Goal: Transaction & Acquisition: Obtain resource

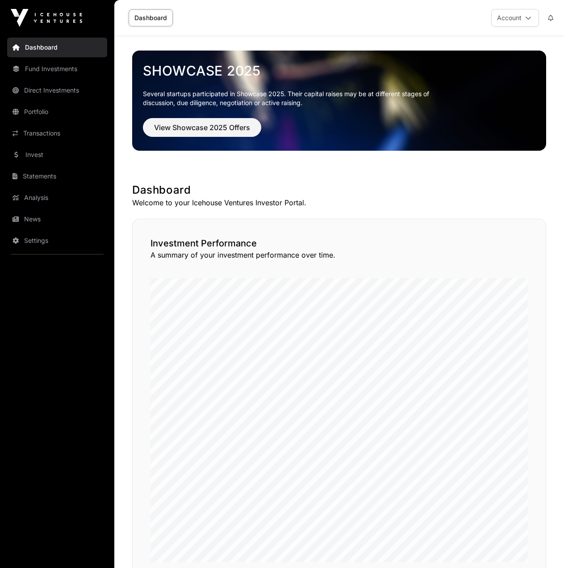
click at [54, 173] on link "Statements" at bounding box center [57, 176] width 100 height 20
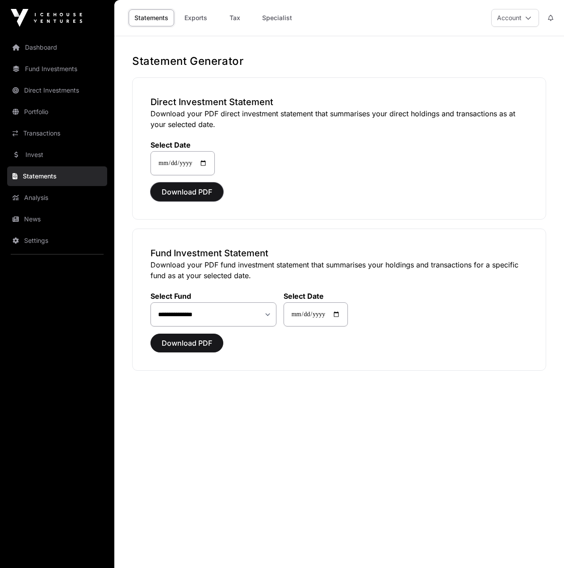
click at [189, 192] on span "Download PDF" at bounding box center [187, 191] width 50 height 11
click at [253, 312] on select "**********" at bounding box center [214, 314] width 126 height 24
click at [381, 327] on div "**********" at bounding box center [339, 299] width 414 height 142
click at [197, 343] on span "Download PDF" at bounding box center [187, 342] width 50 height 11
click at [234, 315] on select "**********" at bounding box center [214, 314] width 126 height 24
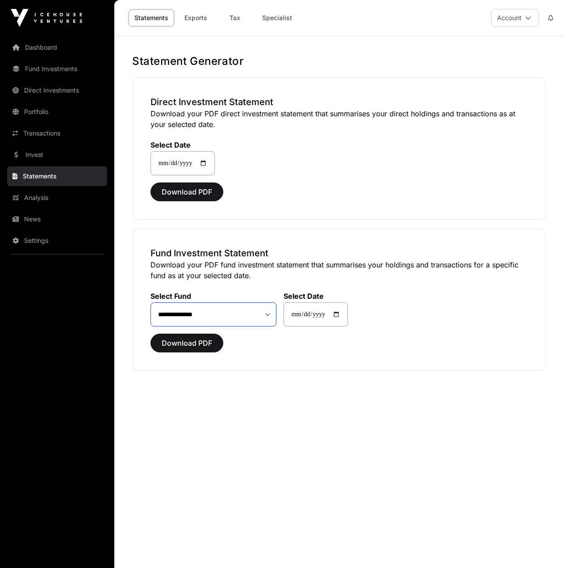
click at [151, 302] on select "**********" at bounding box center [214, 314] width 126 height 24
click at [194, 339] on span "Download PDF" at bounding box center [187, 342] width 50 height 11
drag, startPoint x: 234, startPoint y: 310, endPoint x: 227, endPoint y: 313, distance: 7.4
click at [234, 310] on select "**********" at bounding box center [214, 314] width 126 height 24
select select "**"
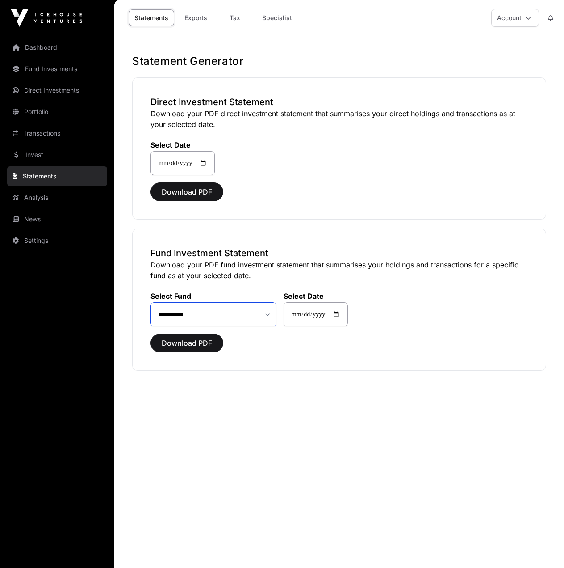
click at [151, 302] on select "**********" at bounding box center [214, 314] width 126 height 24
click at [198, 345] on span "Download PDF" at bounding box center [187, 342] width 50 height 11
click at [199, 23] on link "Exports" at bounding box center [196, 17] width 36 height 17
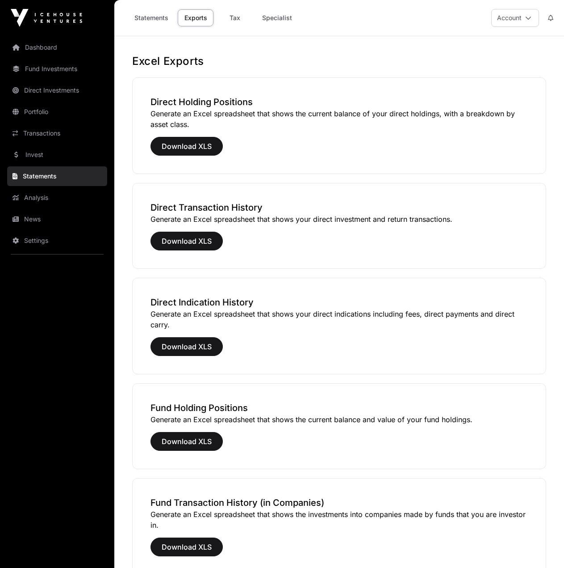
click at [237, 20] on link "Tax" at bounding box center [235, 17] width 36 height 17
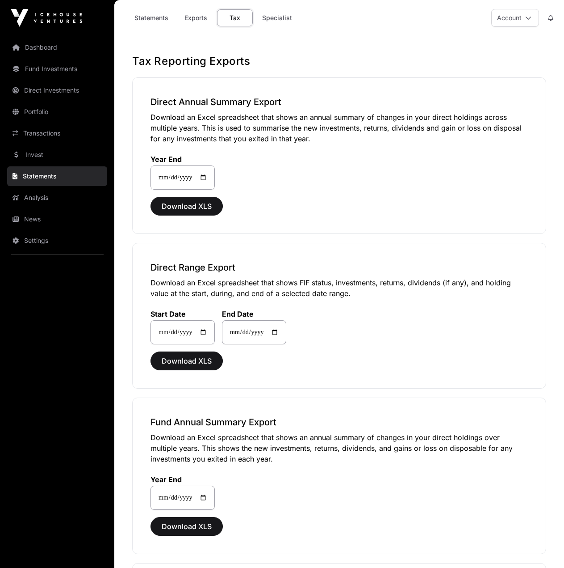
click at [285, 20] on link "Specialist" at bounding box center [278, 17] width 42 height 17
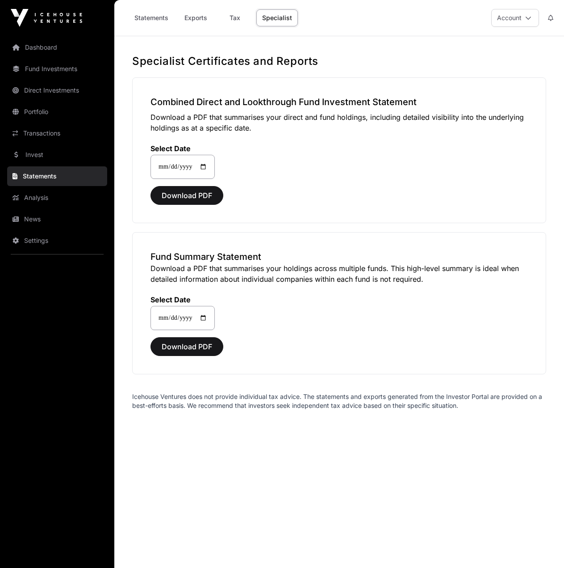
click at [54, 66] on link "Fund Investments" at bounding box center [57, 69] width 100 height 20
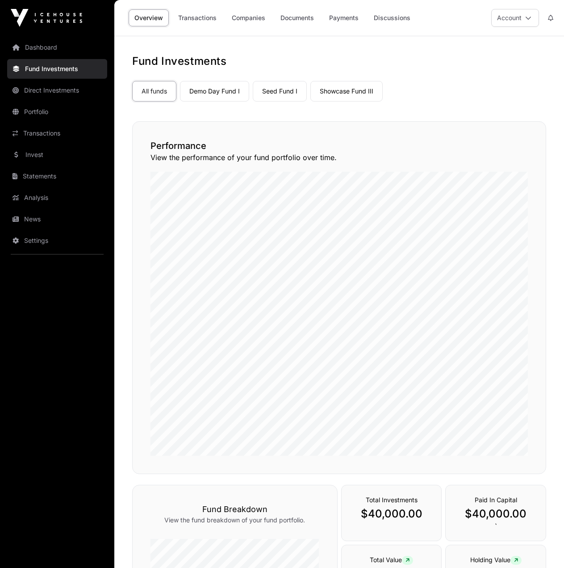
click at [221, 93] on link "Demo Day Fund I" at bounding box center [214, 91] width 69 height 21
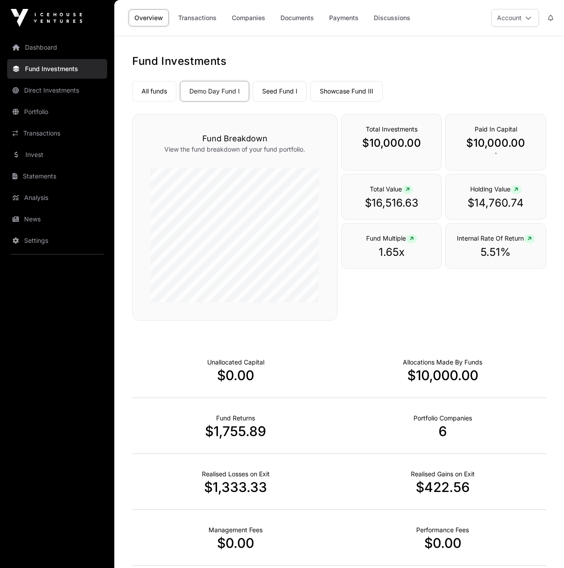
click at [274, 92] on link "Seed Fund I" at bounding box center [280, 91] width 54 height 21
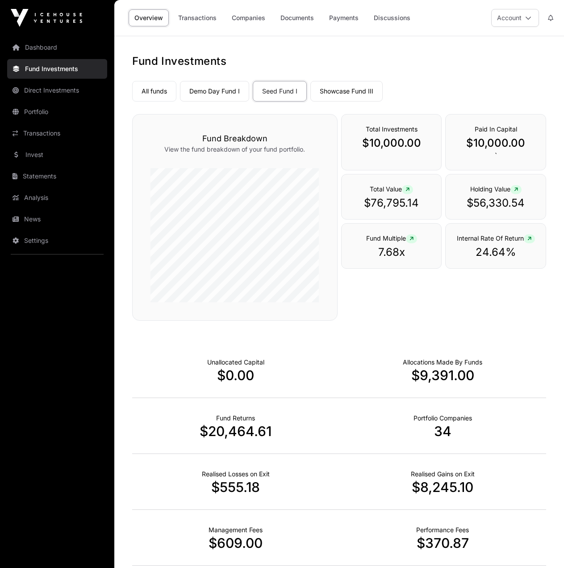
click at [227, 90] on link "Demo Day Fund I" at bounding box center [214, 91] width 69 height 21
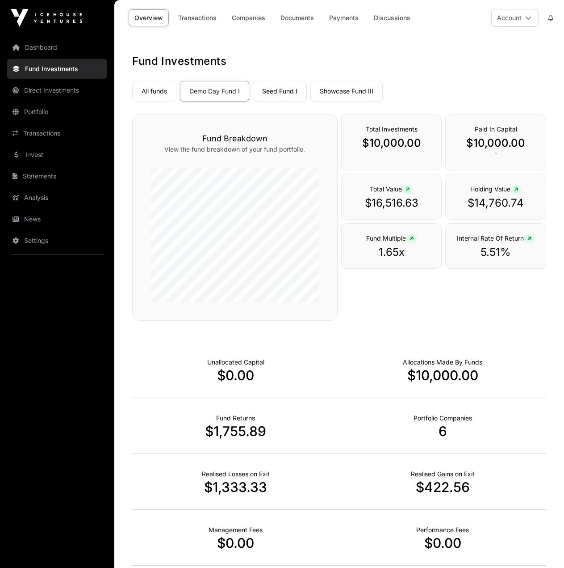
click at [329, 87] on link "Showcase Fund III" at bounding box center [347, 91] width 72 height 21
click at [301, 18] on link "Documents" at bounding box center [297, 17] width 45 height 17
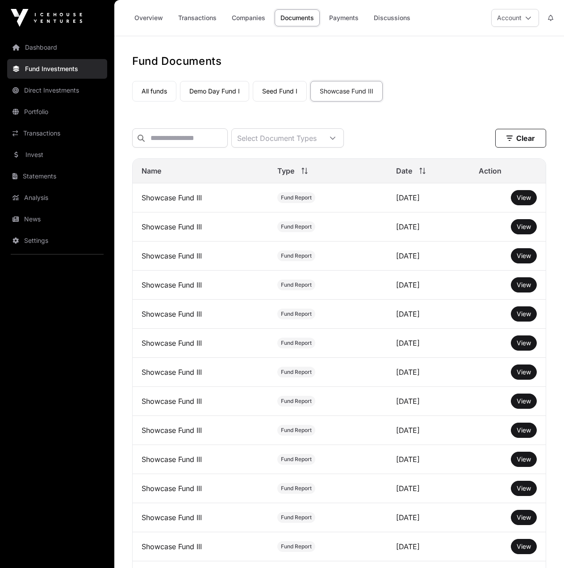
click at [222, 94] on link "Demo Day Fund I" at bounding box center [214, 91] width 69 height 21
click at [311, 142] on div "Select Document Types" at bounding box center [277, 138] width 90 height 18
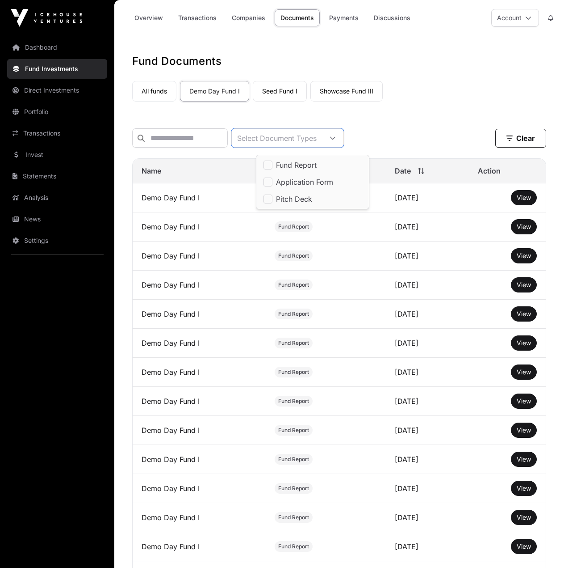
scroll to position [9, 6]
click at [443, 101] on div "All funds Demo Day Fund I Seed Fund I Showcase Fund III" at bounding box center [339, 89] width 414 height 24
click at [150, 17] on link "Overview" at bounding box center [149, 17] width 40 height 17
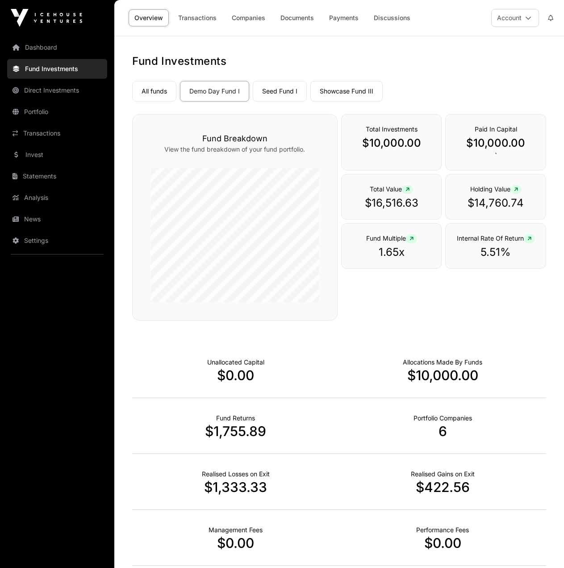
click at [49, 46] on link "Dashboard" at bounding box center [57, 48] width 100 height 20
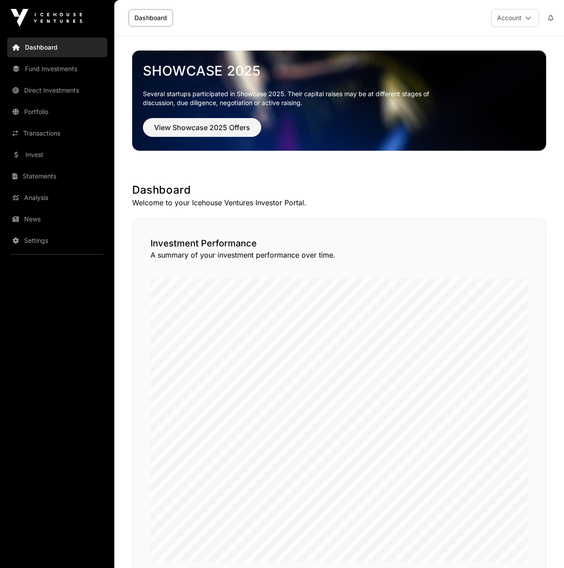
click at [39, 175] on link "Statements" at bounding box center [57, 176] width 100 height 20
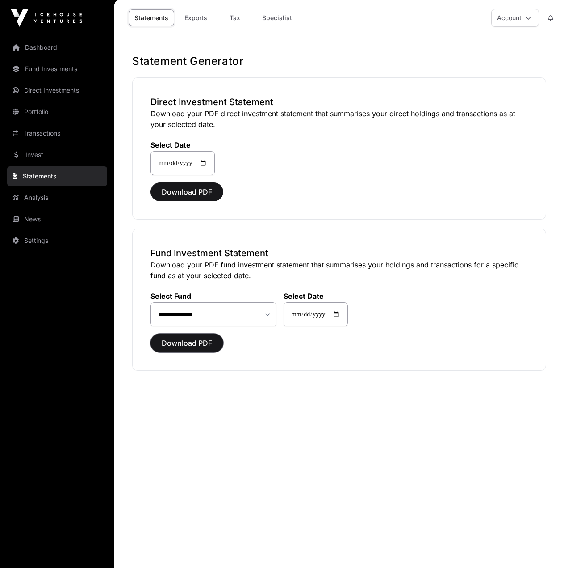
click at [180, 345] on span "Download PDF" at bounding box center [187, 342] width 50 height 11
click at [198, 321] on select "**********" at bounding box center [214, 314] width 126 height 24
select select "*"
click at [151, 302] on select "**********" at bounding box center [214, 314] width 126 height 24
click at [198, 341] on span "Download PDF" at bounding box center [187, 342] width 50 height 11
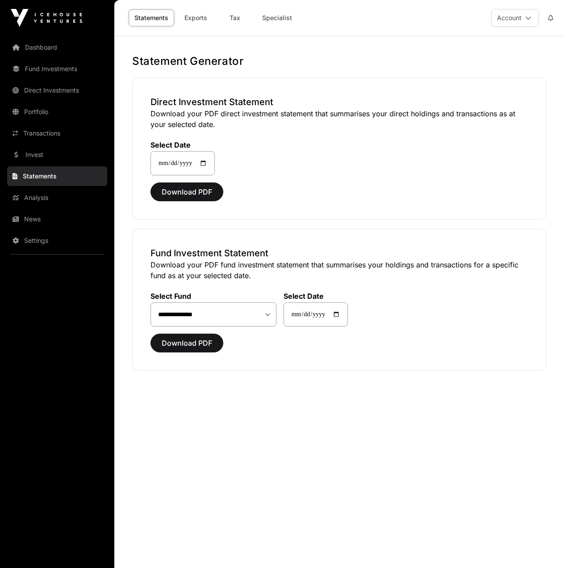
click at [73, 92] on link "Direct Investments" at bounding box center [57, 90] width 100 height 20
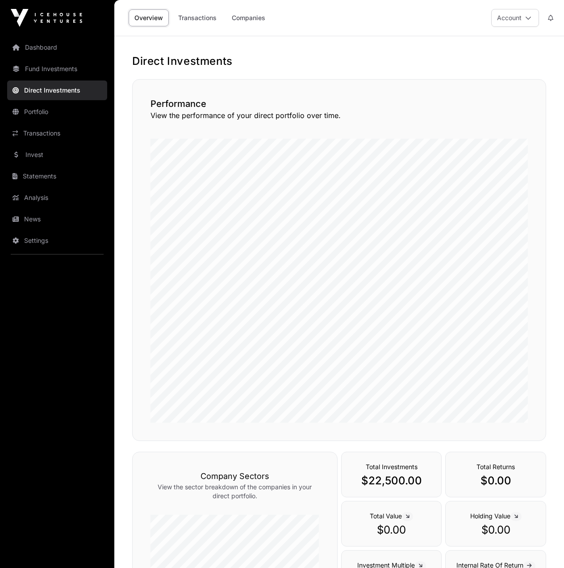
click at [195, 17] on link "Transactions" at bounding box center [198, 17] width 50 height 17
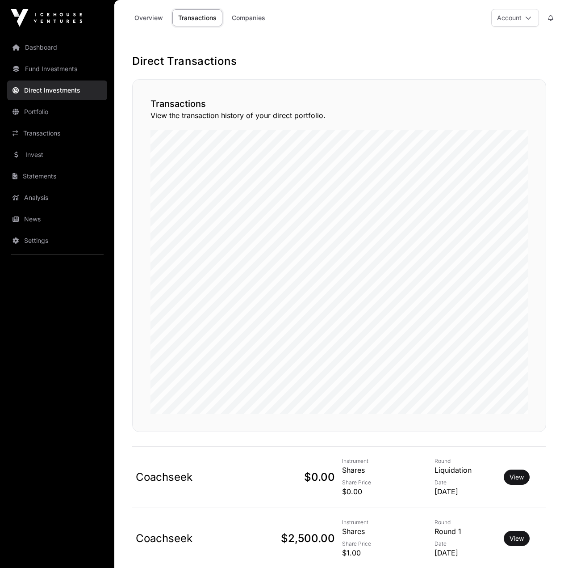
click at [242, 20] on link "Companies" at bounding box center [248, 17] width 45 height 17
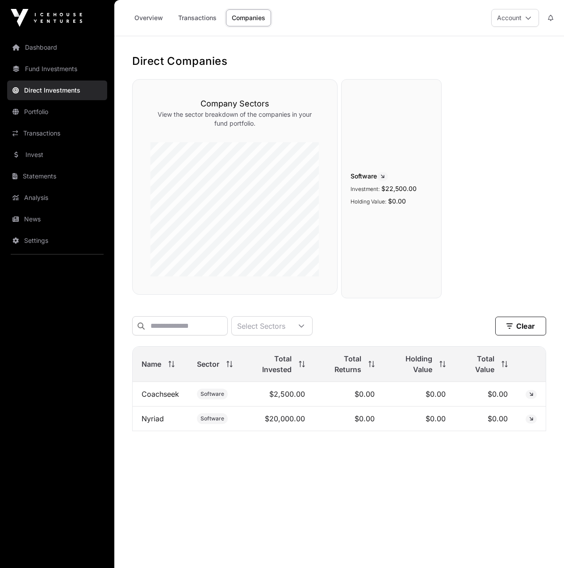
click at [50, 49] on link "Dashboard" at bounding box center [57, 48] width 100 height 20
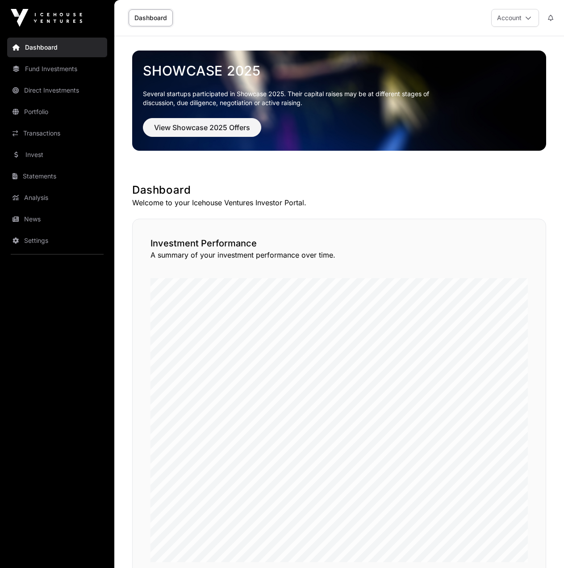
click at [55, 170] on link "Statements" at bounding box center [57, 176] width 100 height 20
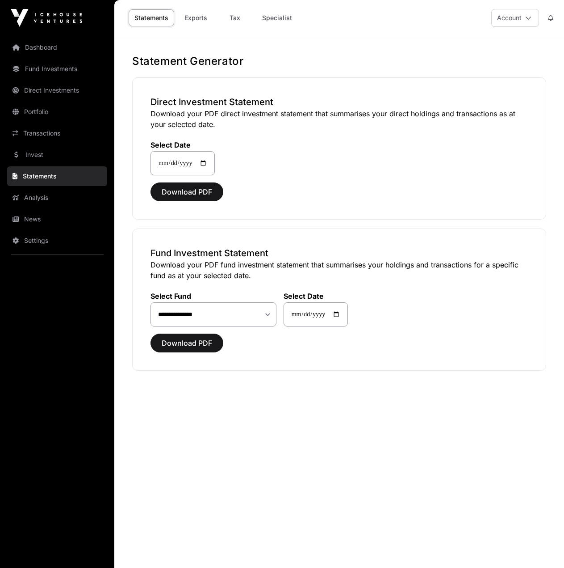
click at [194, 18] on link "Exports" at bounding box center [196, 17] width 36 height 17
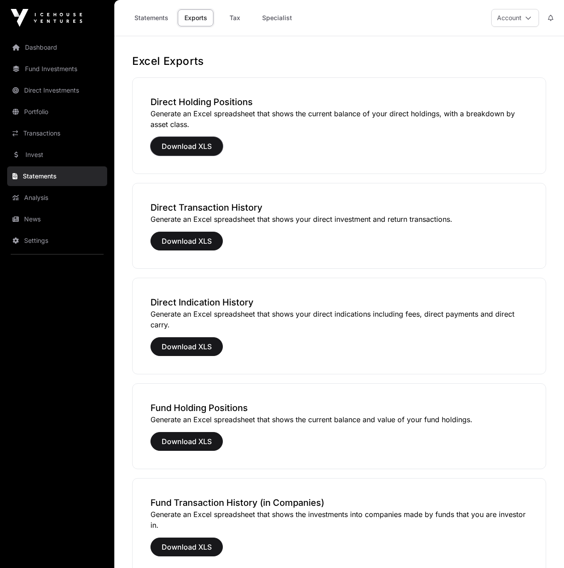
click at [182, 144] on span "Download XLS" at bounding box center [187, 146] width 50 height 11
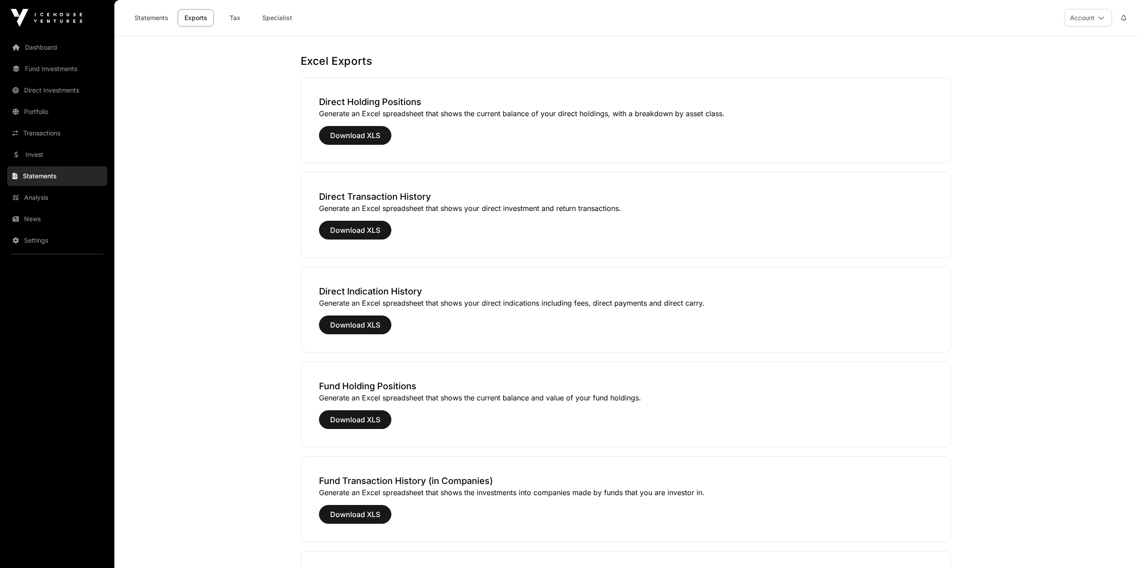
click at [54, 48] on link "Dashboard" at bounding box center [57, 48] width 100 height 20
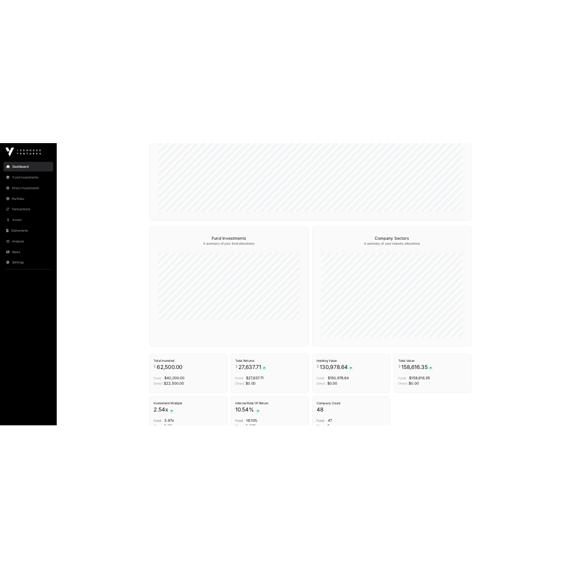
scroll to position [447, 0]
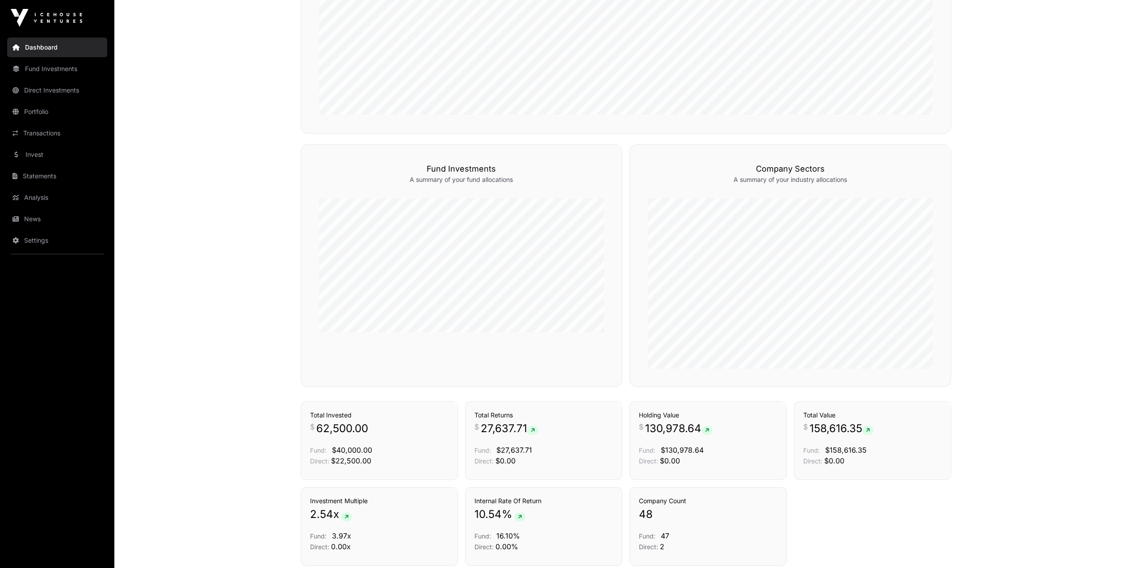
click at [564, 426] on span "130,978.64" at bounding box center [678, 428] width 67 height 14
drag, startPoint x: 646, startPoint y: 426, endPoint x: 685, endPoint y: 428, distance: 38.5
click at [564, 428] on span "130,978.64" at bounding box center [678, 428] width 67 height 14
copy span "130,978.64"
